Goal: Navigation & Orientation: Find specific page/section

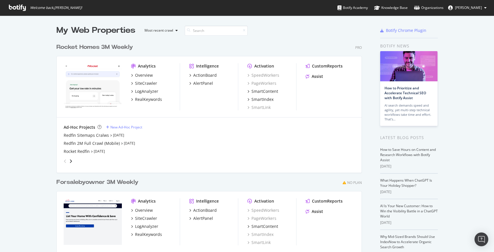
scroll to position [252, 494]
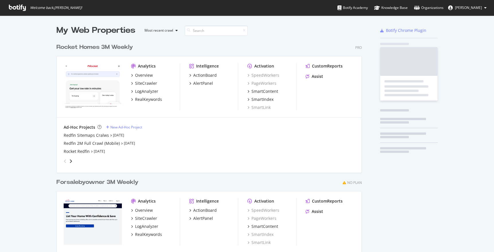
scroll to position [259, 310]
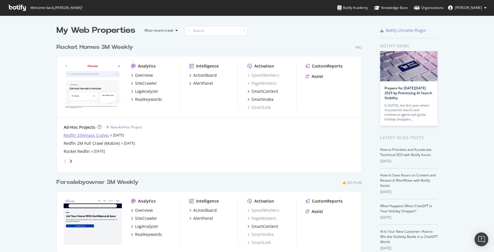
click at [75, 134] on div "Redfin Sitemaps Cralws" at bounding box center [86, 135] width 45 height 6
